Goal: Communication & Community: Share content

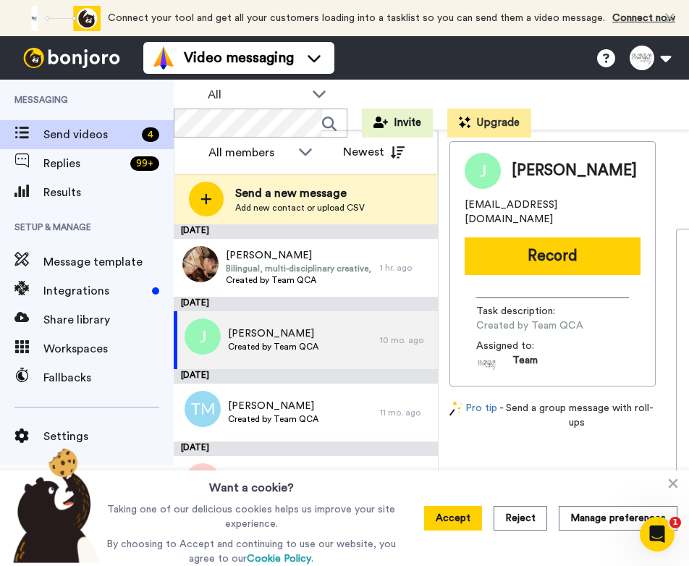
scroll to position [112, 0]
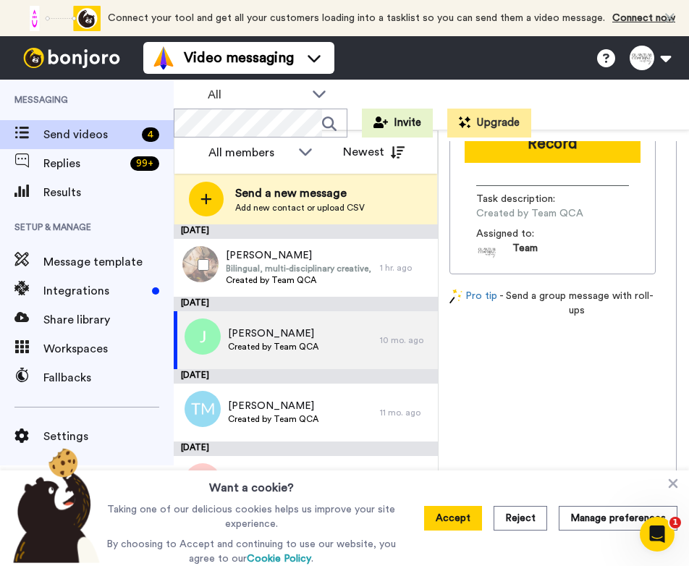
click at [210, 269] on div at bounding box center [200, 265] width 52 height 51
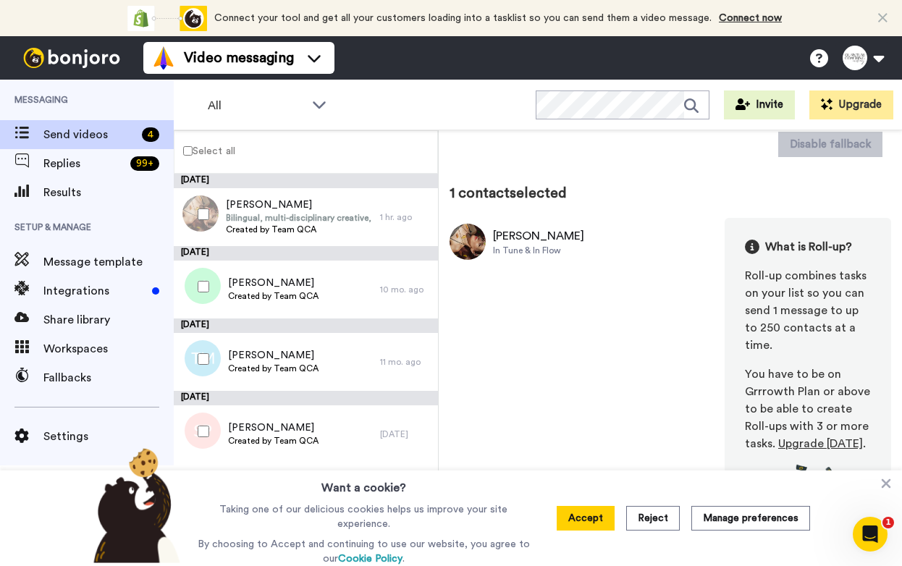
scroll to position [93, 0]
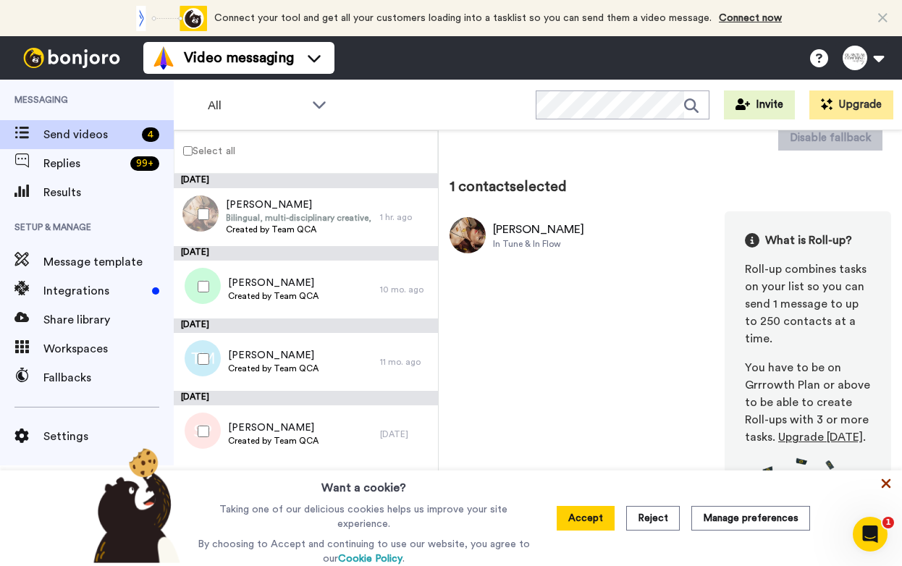
click at [688, 486] on icon at bounding box center [886, 483] width 9 height 9
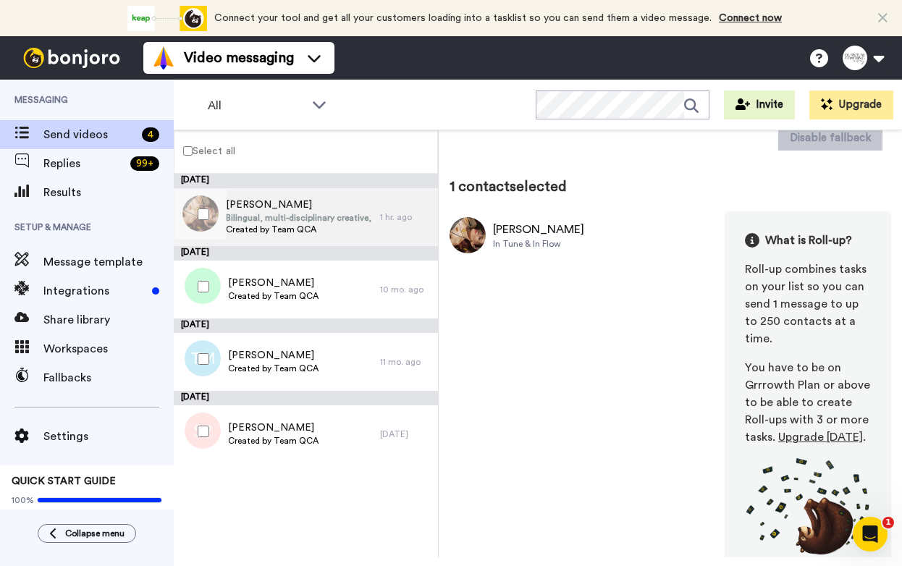
click at [281, 216] on span "Bilingual, multi-disciplinary creative, strategist, producer, and wellness prof…" at bounding box center [299, 218] width 147 height 12
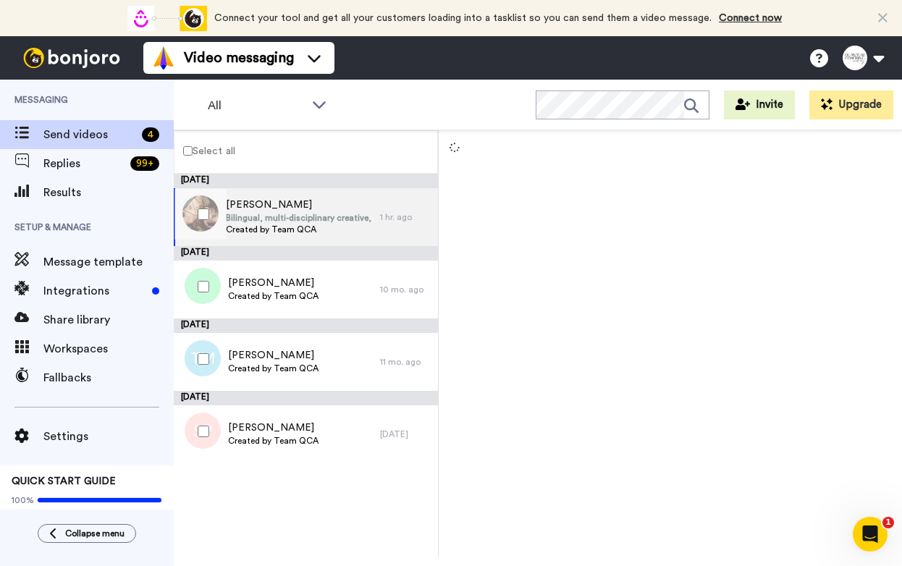
click at [281, 216] on span "Bilingual, multi-disciplinary creative, strategist, producer, and wellness prof…" at bounding box center [299, 218] width 147 height 12
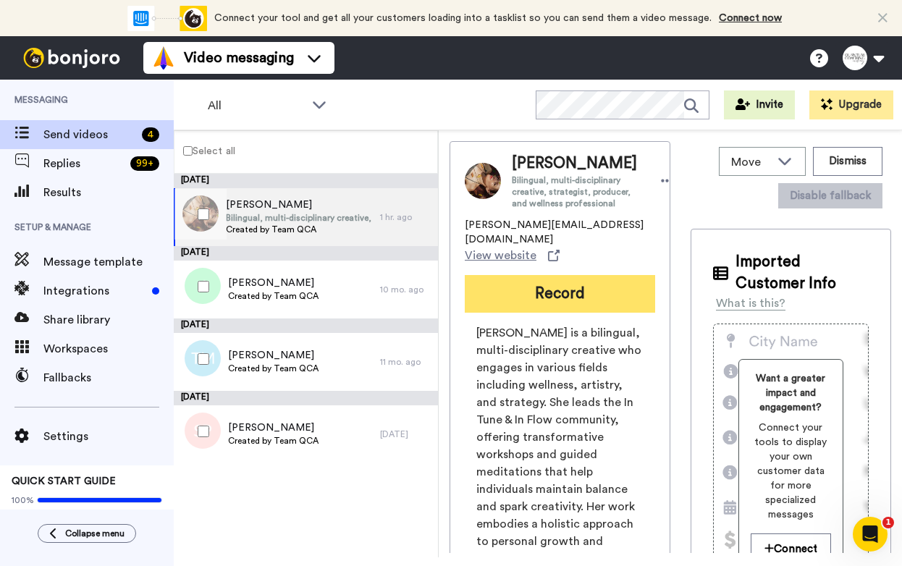
click at [522, 313] on button "Record" at bounding box center [560, 294] width 190 height 38
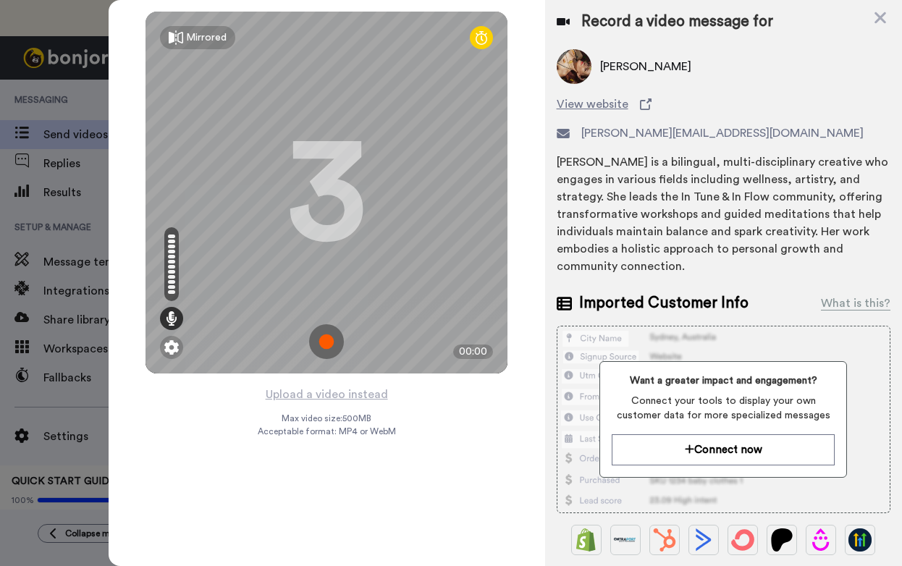
click at [333, 339] on img at bounding box center [326, 341] width 35 height 35
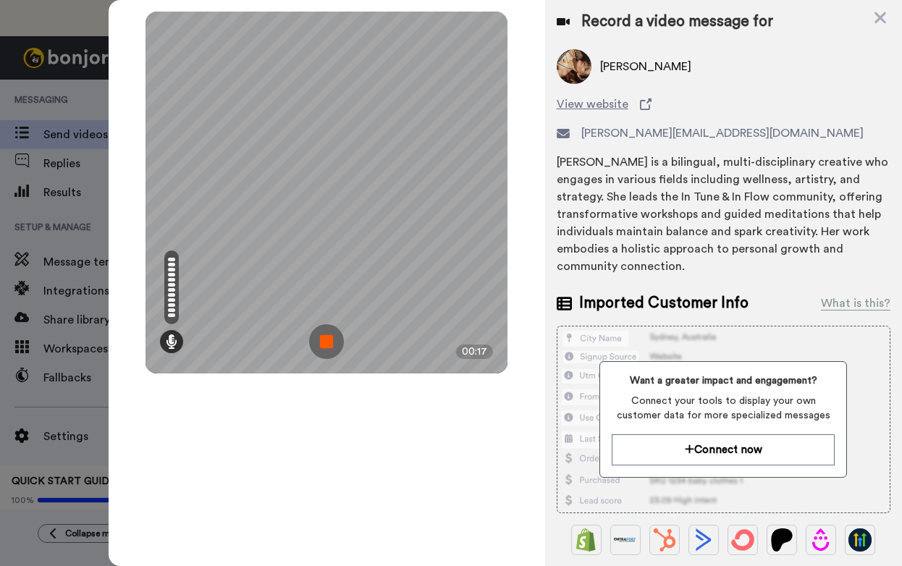
click at [324, 333] on img at bounding box center [326, 341] width 35 height 35
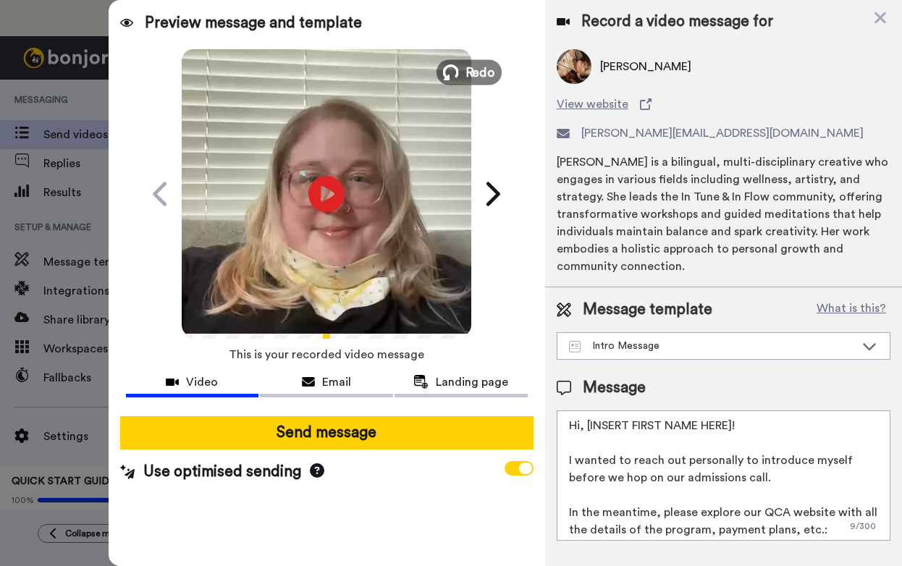
click at [461, 69] on button "Redo" at bounding box center [468, 71] width 65 height 25
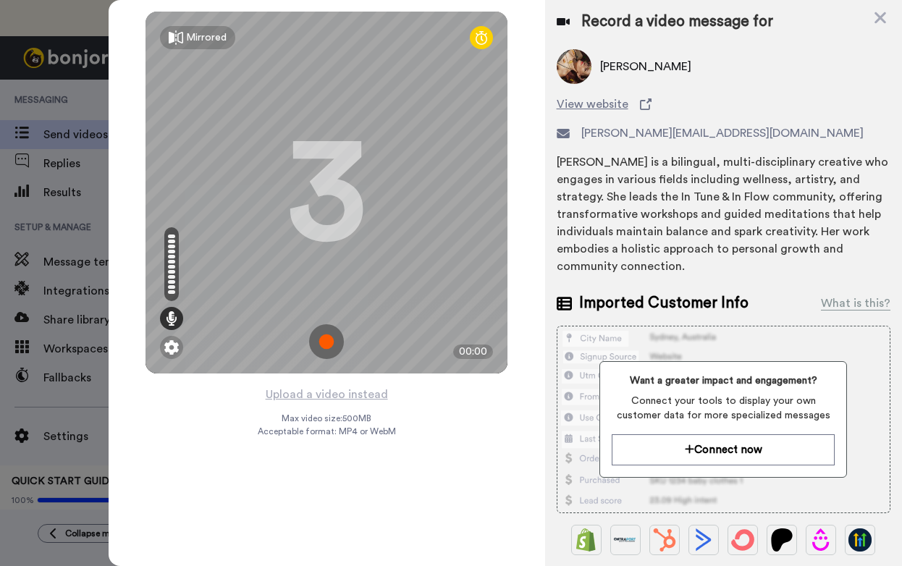
click at [318, 345] on img at bounding box center [326, 341] width 35 height 35
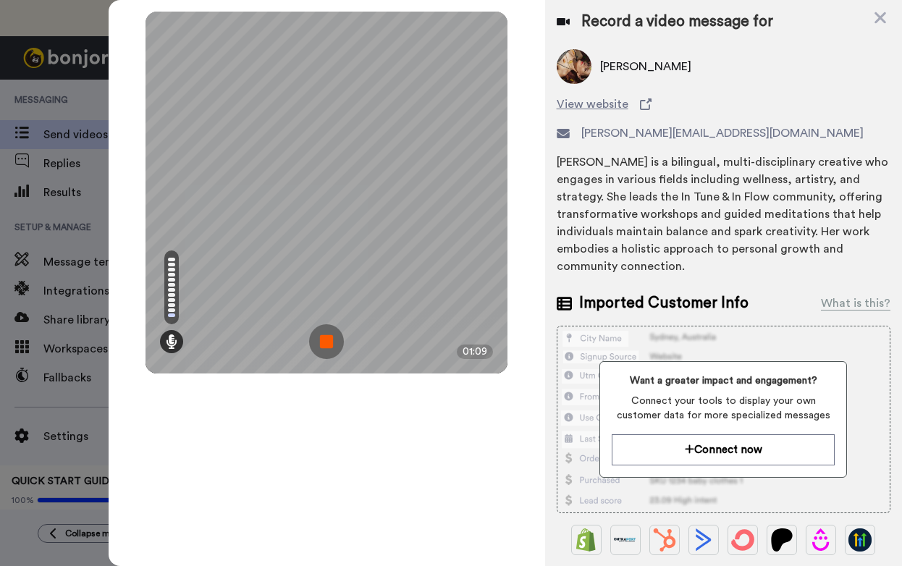
click at [318, 341] on img at bounding box center [326, 341] width 35 height 35
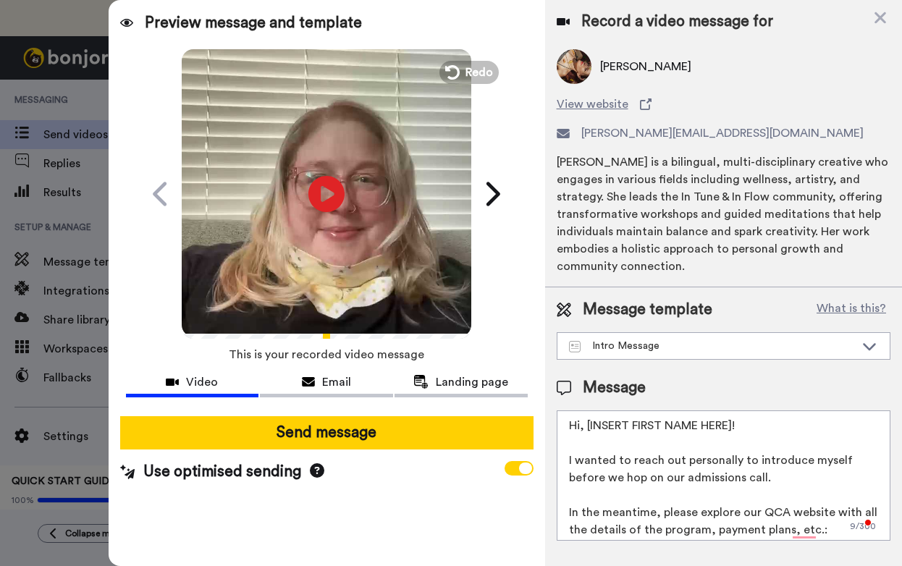
drag, startPoint x: 738, startPoint y: 424, endPoint x: 588, endPoint y: 422, distance: 149.9
click at [588, 422] on textarea "Hi, [INSERT FIRST NAME HERE]! I wanted to reach out personally to introduce mys…" at bounding box center [724, 475] width 334 height 130
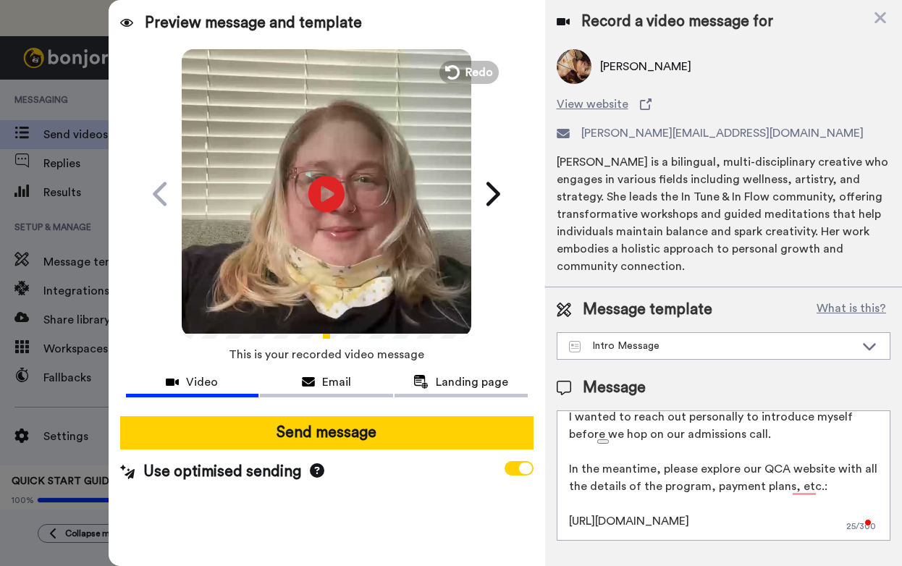
scroll to position [74, 0]
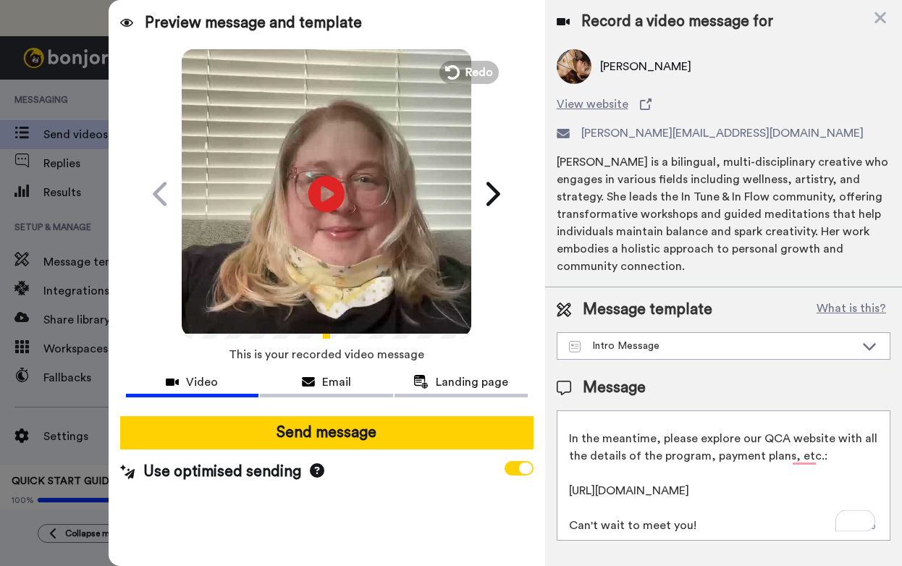
click at [682, 522] on textarea "Hi, [PERSON_NAME]! I wanted to reach out personally to introduce myself before …" at bounding box center [724, 475] width 334 height 130
click at [688, 520] on textarea "Hi, [PERSON_NAME]! I wanted to reach out personally to introduce myself before …" at bounding box center [724, 475] width 334 height 130
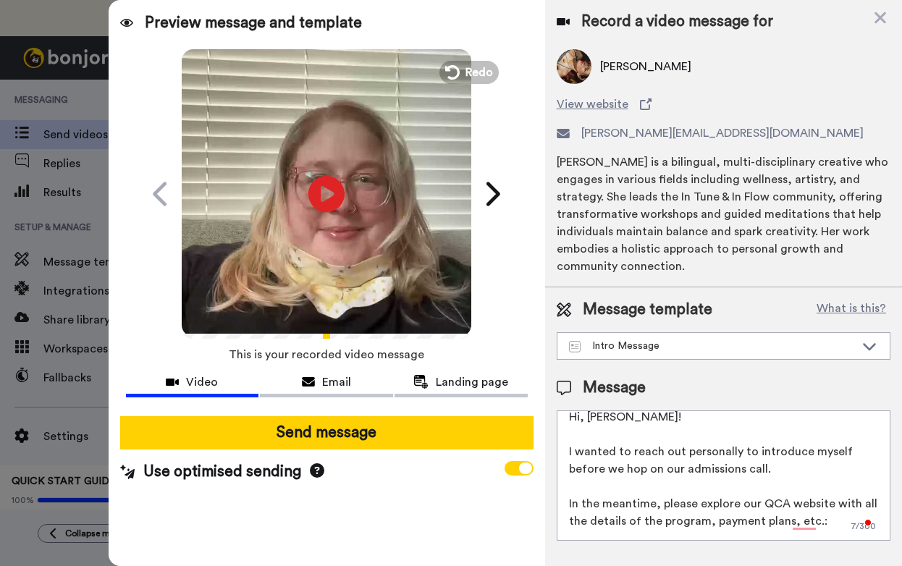
scroll to position [0, 0]
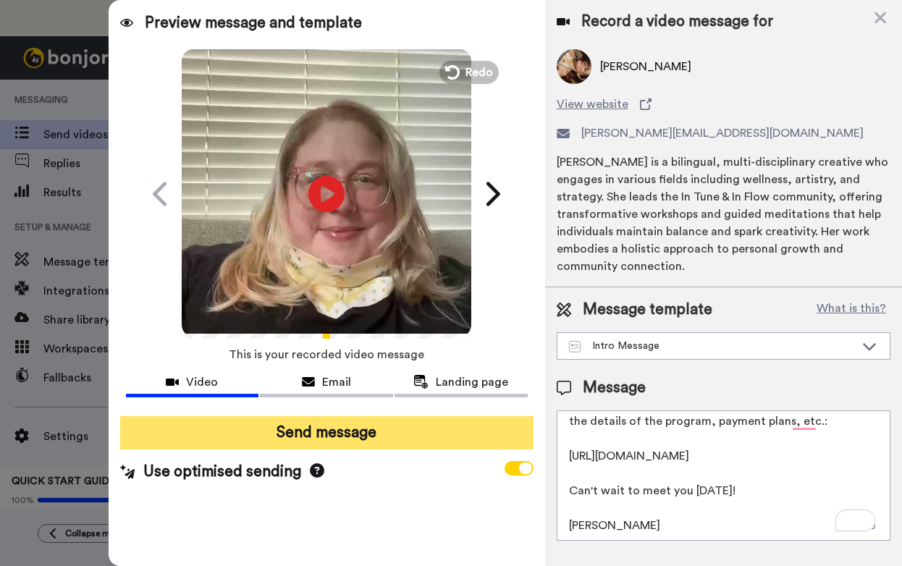
type textarea "Hi, [PERSON_NAME]! I wanted to reach out personally to introduce myself before …"
click at [334, 430] on button "Send message" at bounding box center [326, 432] width 413 height 33
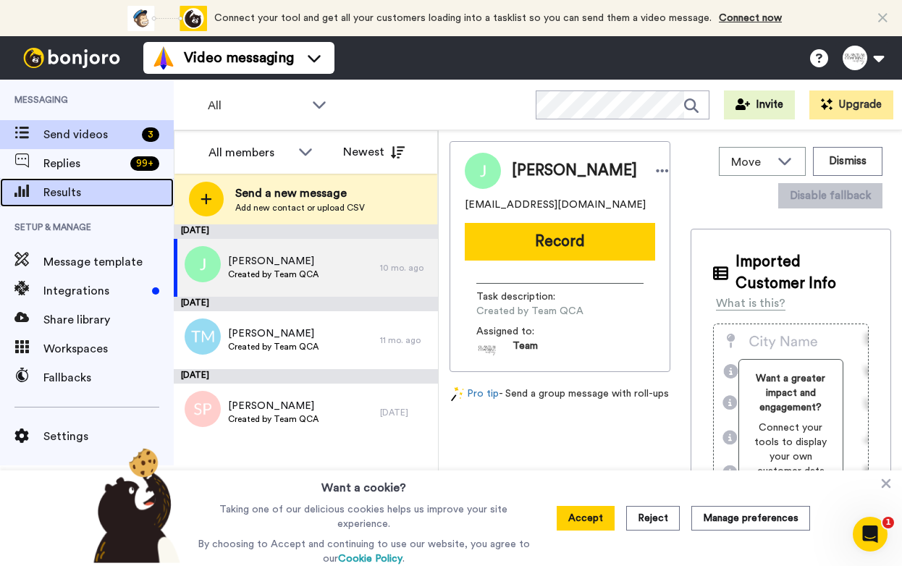
click at [59, 193] on span "Results" at bounding box center [108, 192] width 130 height 17
